Goal: Find specific page/section: Find specific page/section

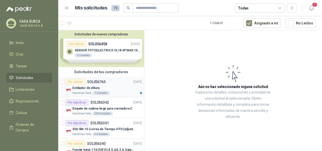
click at [107, 89] on div "Estibador de Altura" at bounding box center [107, 88] width 70 height 6
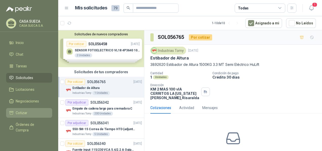
click at [20, 113] on span "Cotizar" at bounding box center [22, 113] width 12 height 6
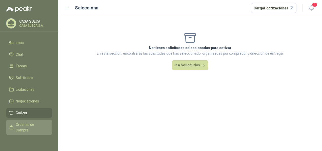
click at [22, 123] on span "Órdenes de Compra" at bounding box center [32, 126] width 32 height 11
